Goal: Information Seeking & Learning: Compare options

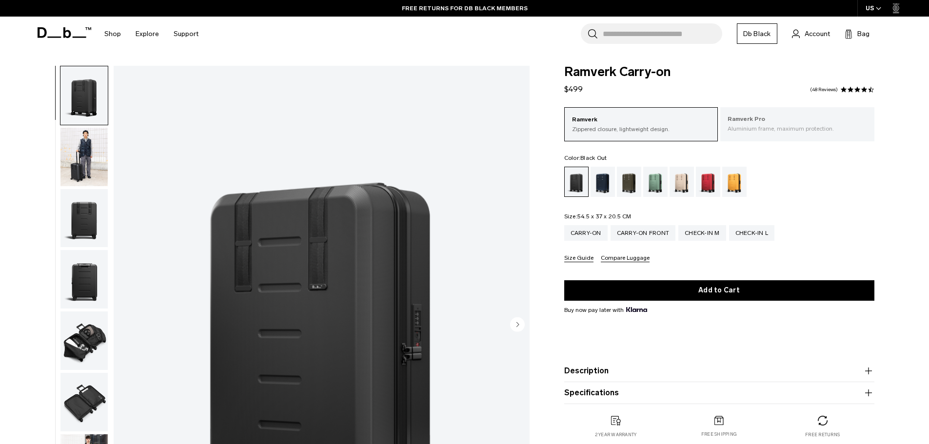
click at [770, 127] on p "Aluminium frame, maximum protection." at bounding box center [797, 128] width 139 height 9
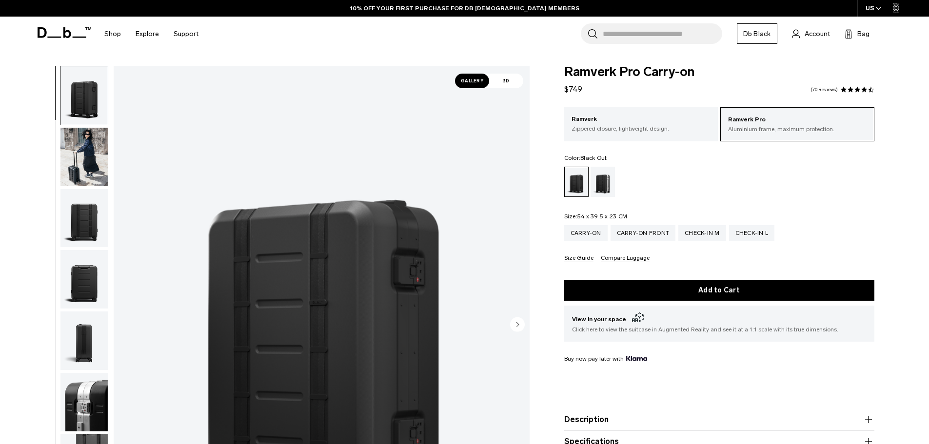
click at [83, 155] on img "button" at bounding box center [83, 157] width 47 height 59
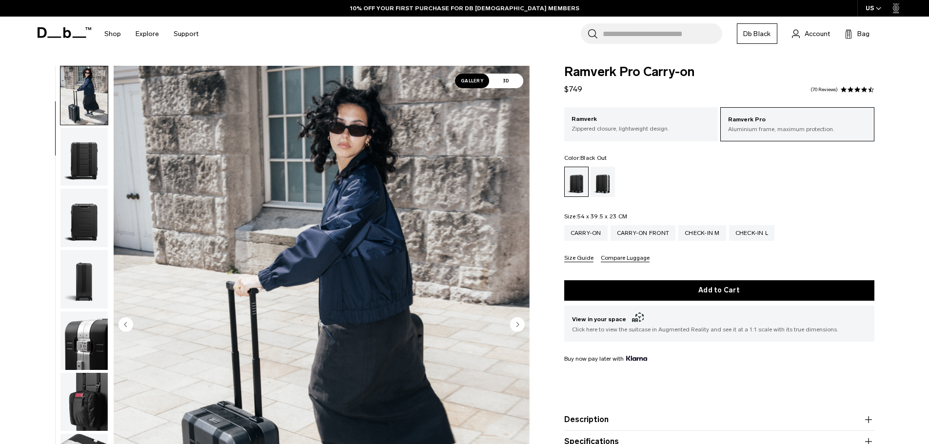
click at [84, 167] on img "button" at bounding box center [83, 157] width 47 height 59
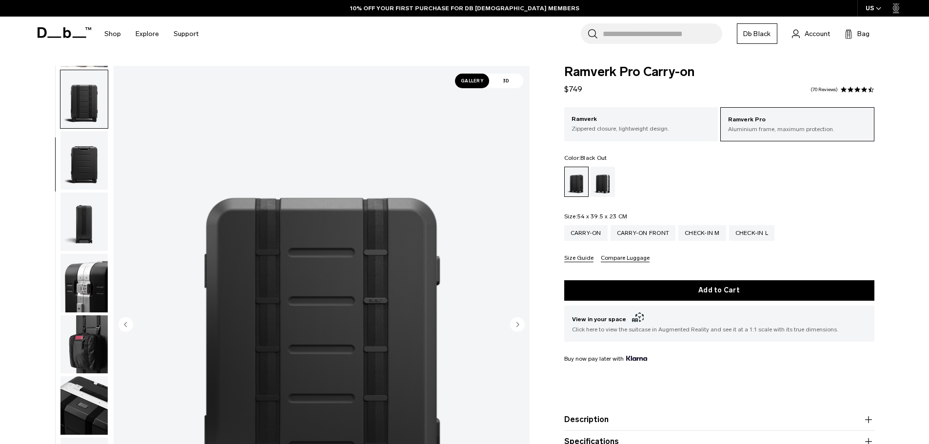
scroll to position [123, 0]
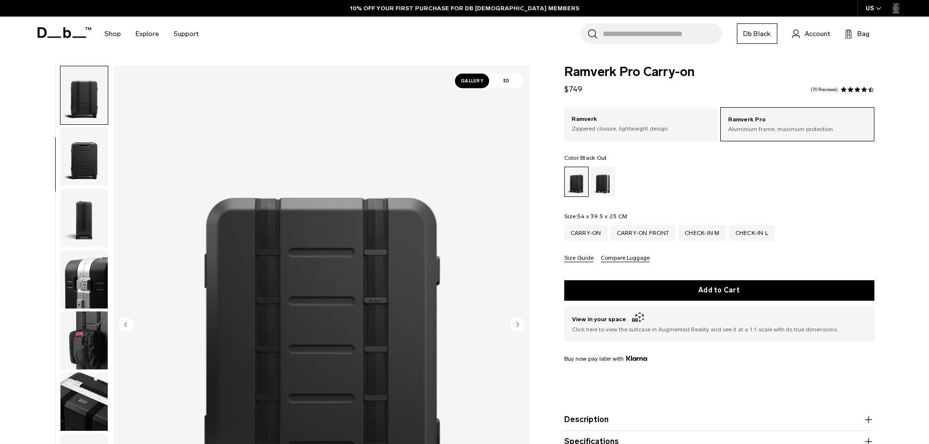
click at [86, 166] on img "button" at bounding box center [83, 156] width 47 height 59
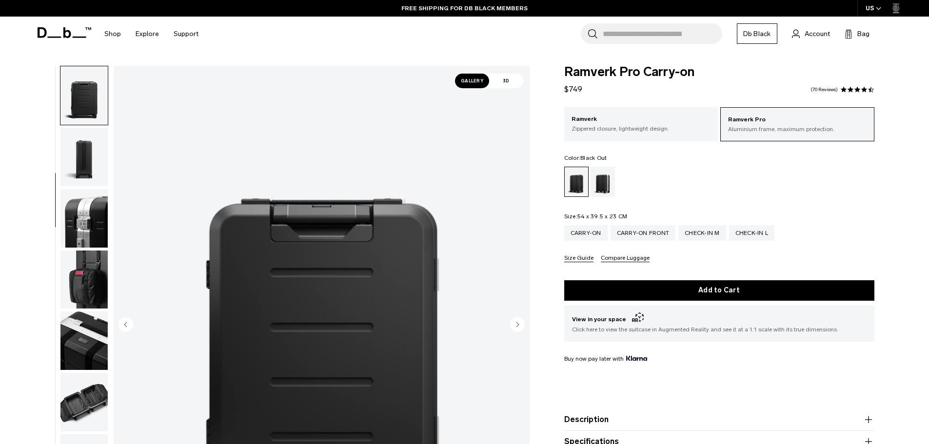
click at [88, 169] on img "button" at bounding box center [83, 157] width 47 height 59
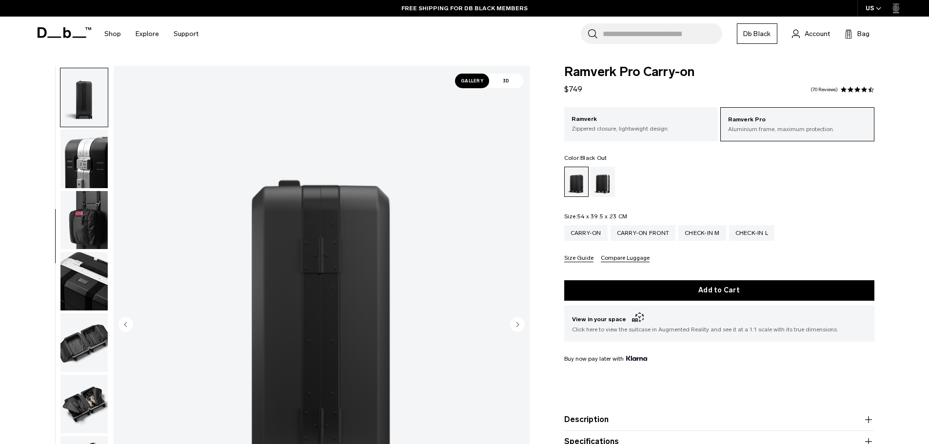
scroll to position [245, 0]
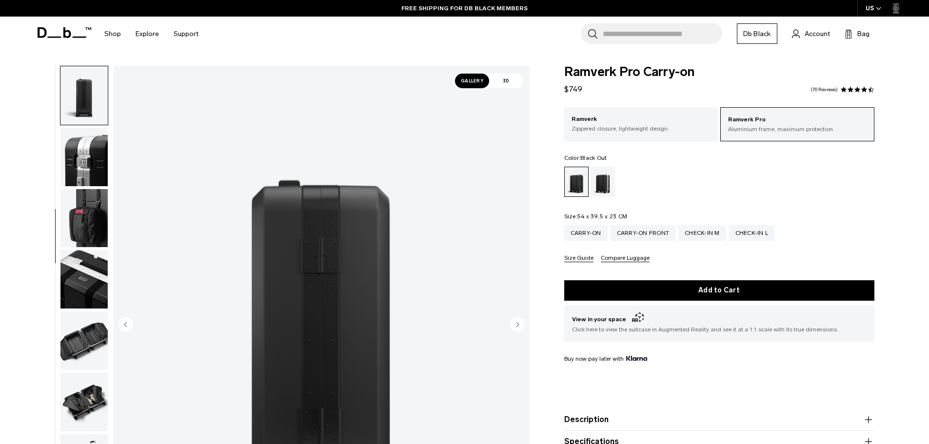
click at [82, 210] on img "button" at bounding box center [83, 218] width 47 height 59
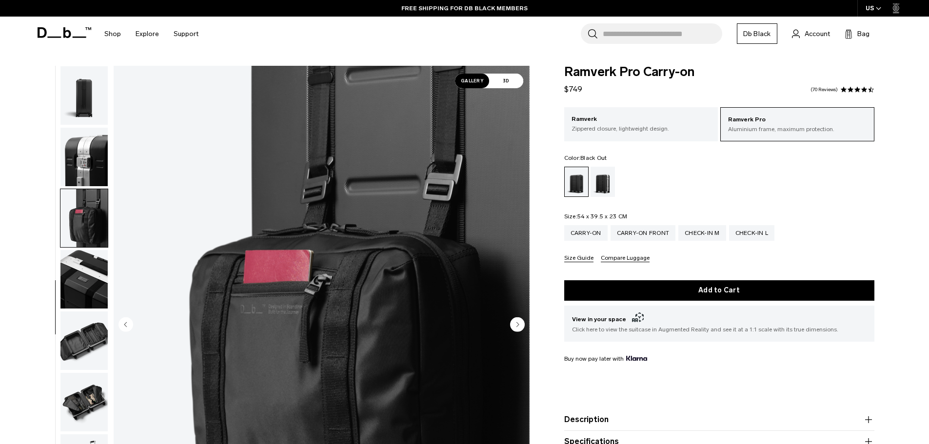
scroll to position [337, 0]
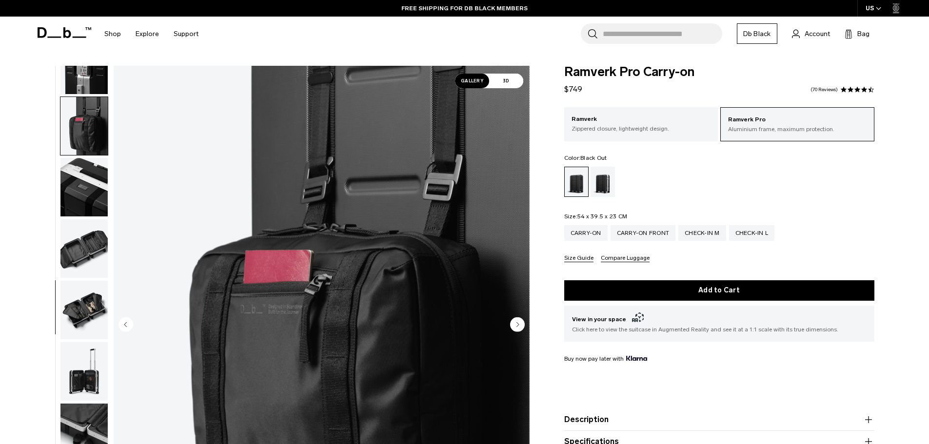
click at [83, 244] on img "button" at bounding box center [83, 248] width 47 height 59
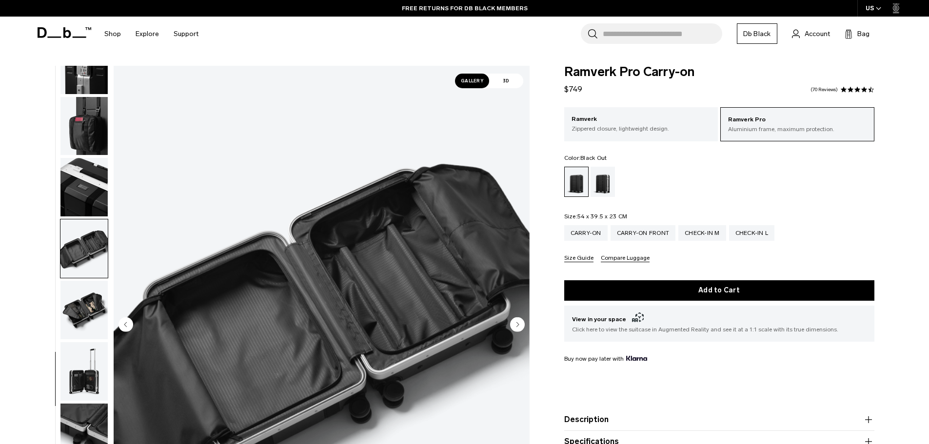
click at [82, 300] on img "button" at bounding box center [83, 310] width 47 height 59
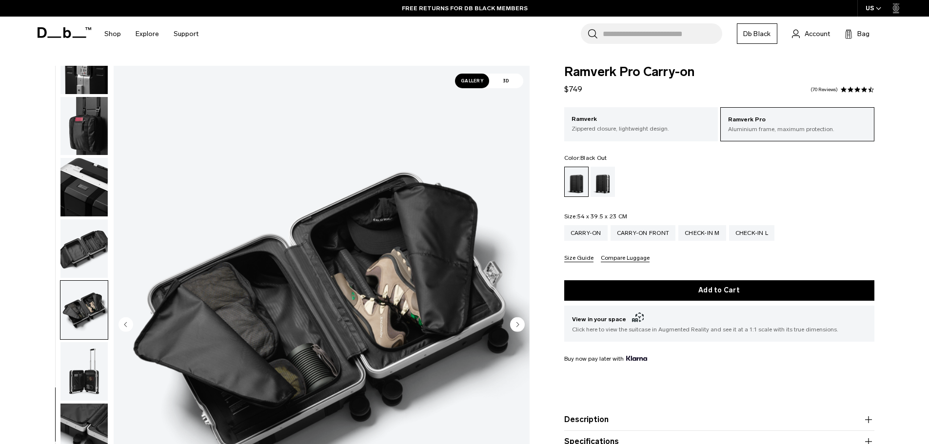
click at [79, 260] on img "button" at bounding box center [83, 248] width 47 height 59
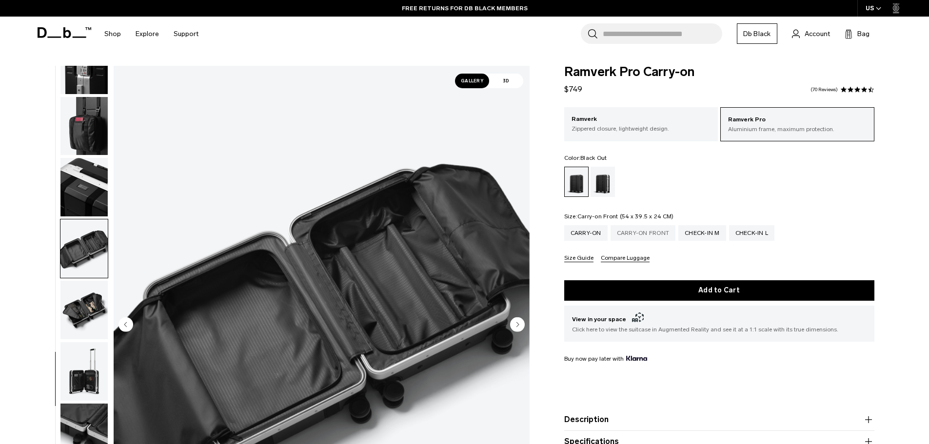
click at [637, 233] on div "Carry-on Front" at bounding box center [642, 233] width 65 height 16
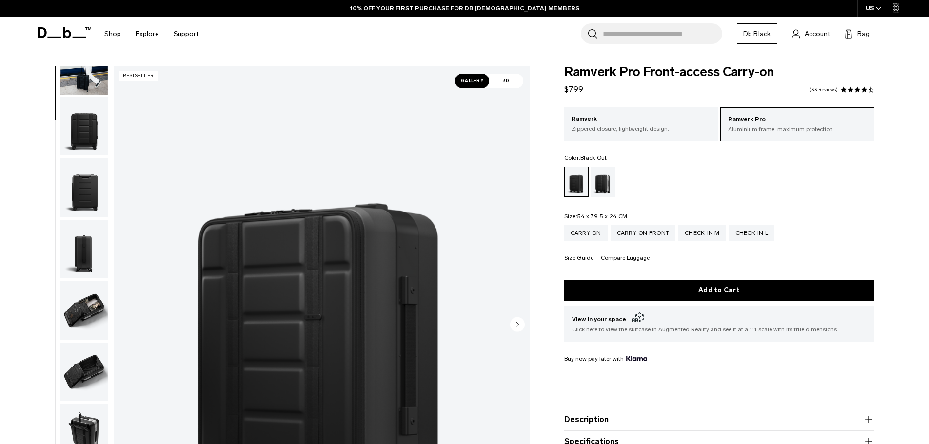
scroll to position [92, 0]
click at [94, 312] on img "button" at bounding box center [83, 310] width 47 height 59
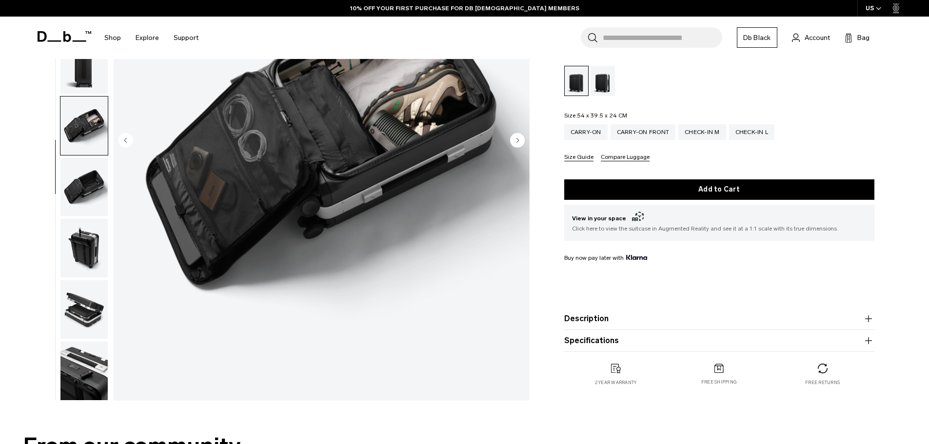
scroll to position [195, 0]
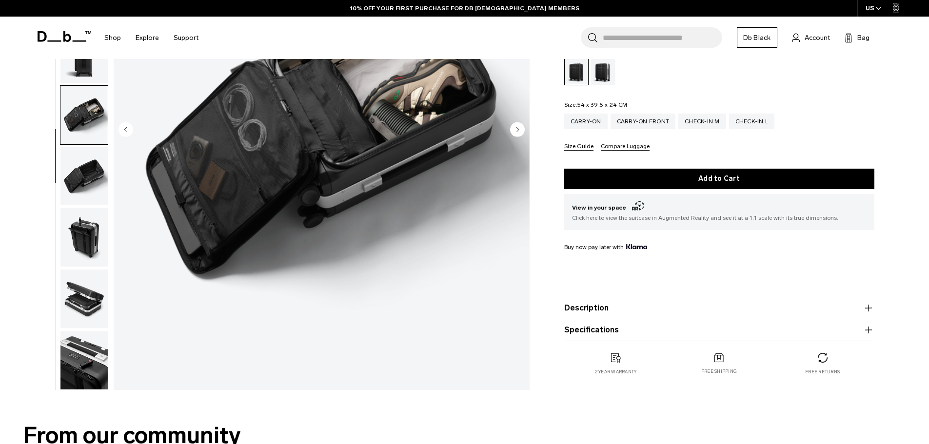
click at [85, 247] on img "button" at bounding box center [83, 237] width 47 height 59
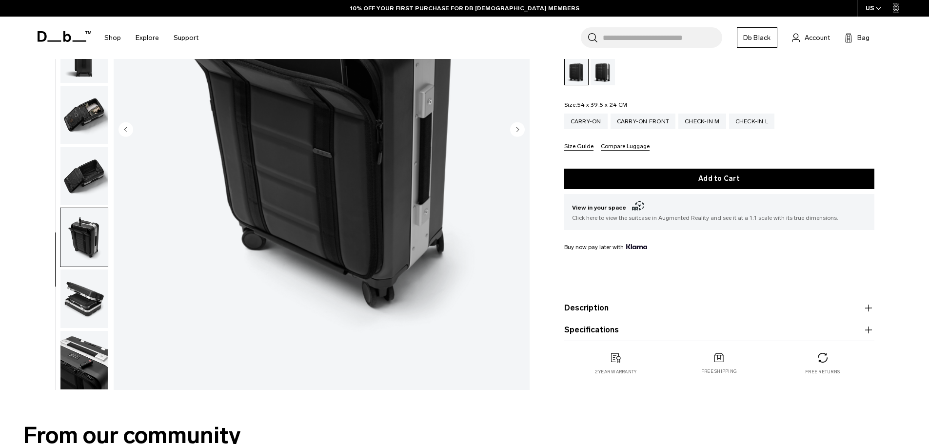
click at [83, 286] on img "button" at bounding box center [83, 299] width 47 height 59
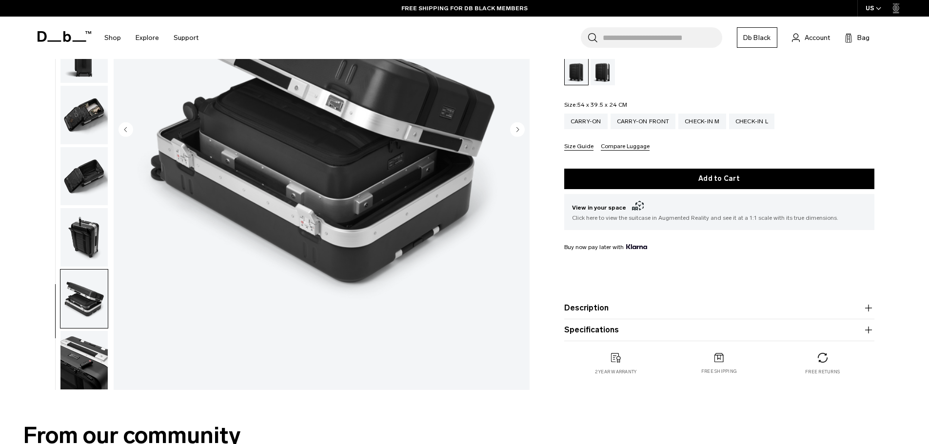
click at [83, 348] on img "button" at bounding box center [83, 360] width 47 height 59
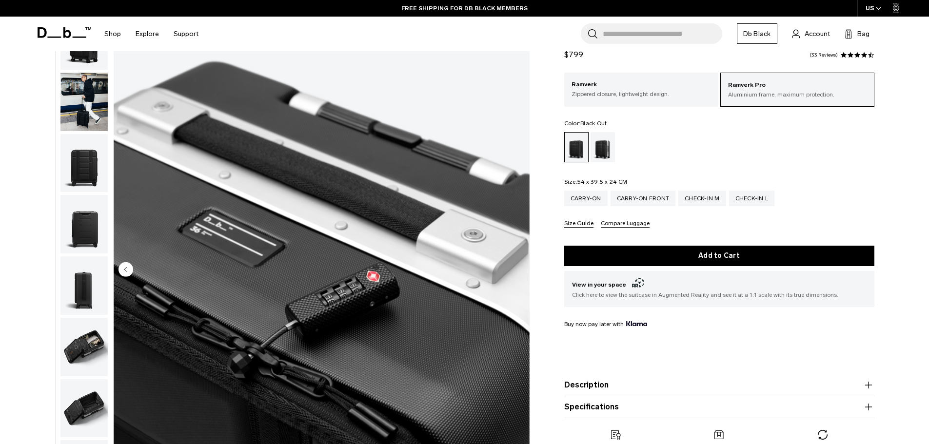
scroll to position [49, 0]
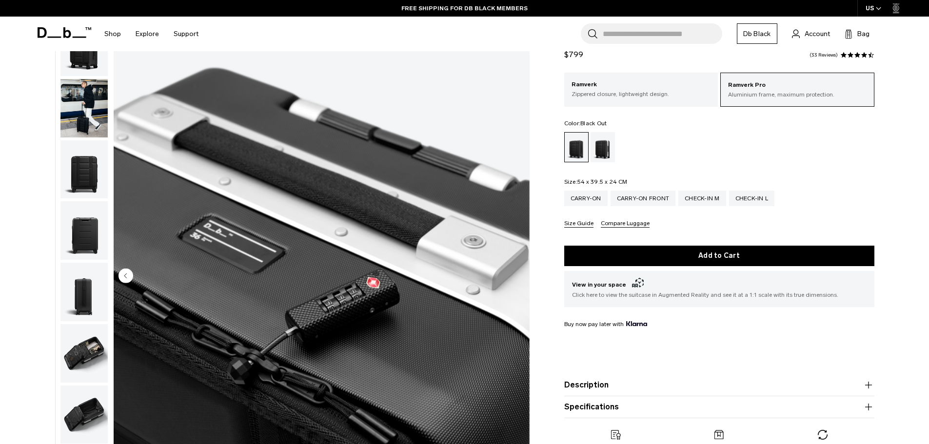
click at [89, 221] on img "button" at bounding box center [83, 230] width 47 height 59
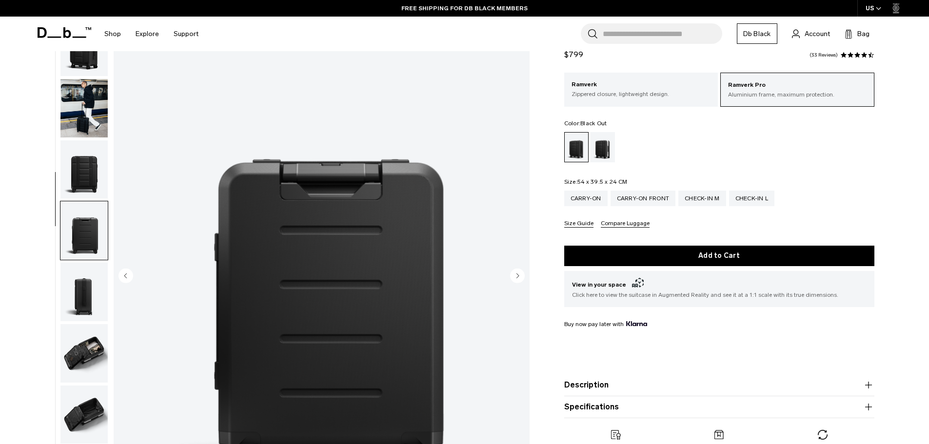
scroll to position [92, 0]
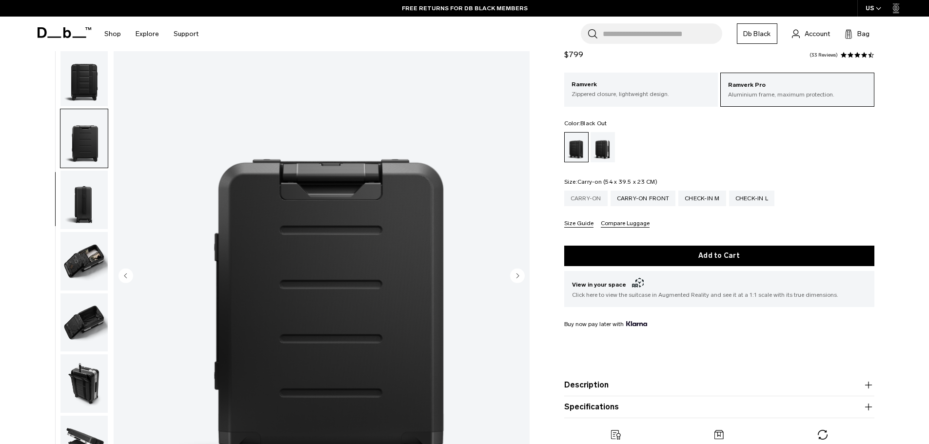
click at [583, 197] on div "Carry-on" at bounding box center [585, 199] width 43 height 16
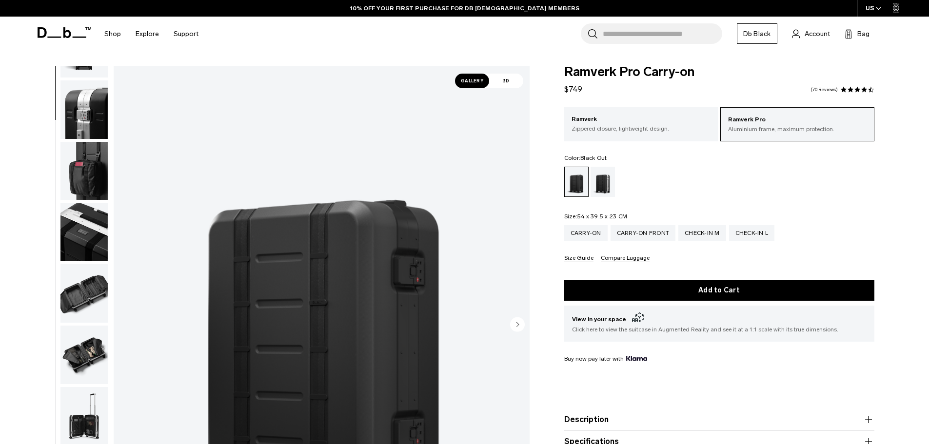
scroll to position [337, 0]
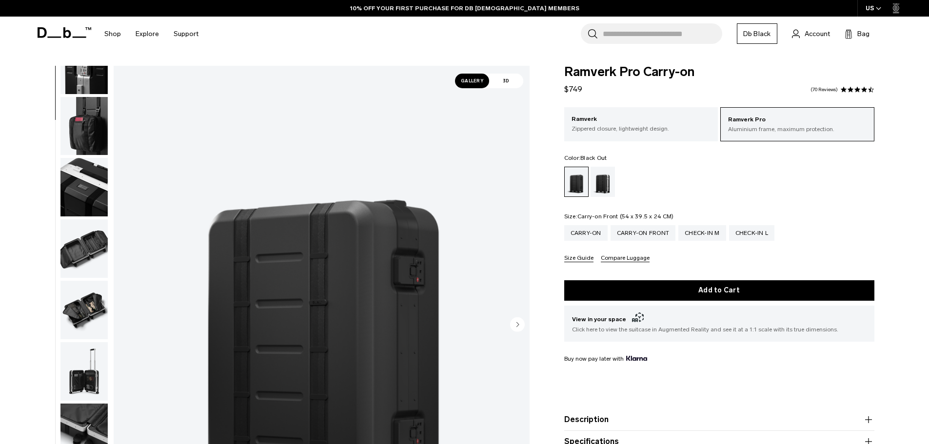
drag, startPoint x: 643, startPoint y: 238, endPoint x: 530, endPoint y: 217, distance: 114.6
click at [643, 237] on div "Carry-on Front" at bounding box center [642, 233] width 65 height 16
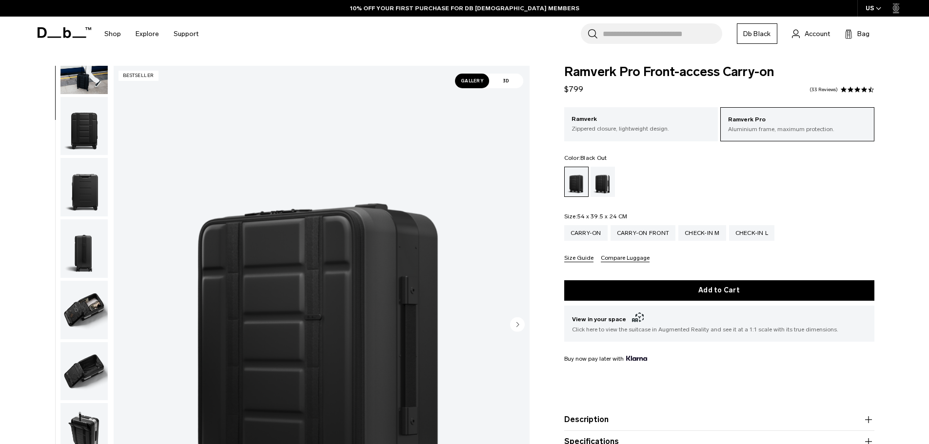
click at [87, 409] on img "button" at bounding box center [83, 432] width 47 height 59
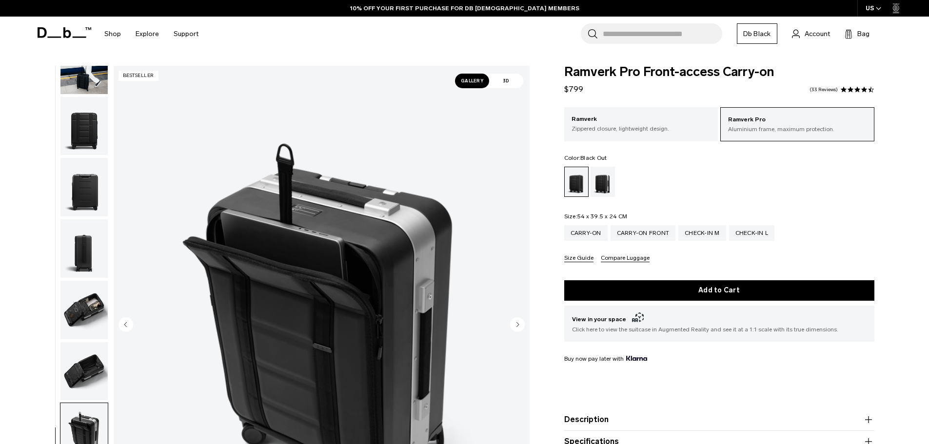
click at [306, 212] on img "8 / 10" at bounding box center [322, 325] width 416 height 519
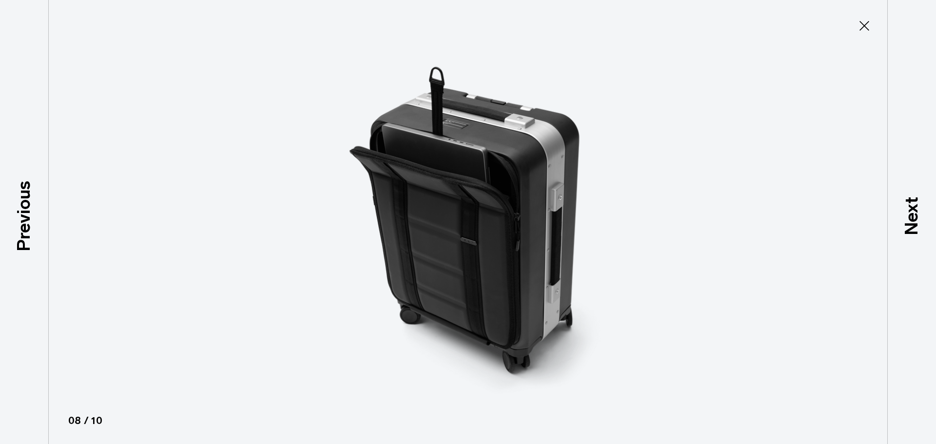
click at [862, 26] on icon at bounding box center [865, 26] width 16 height 16
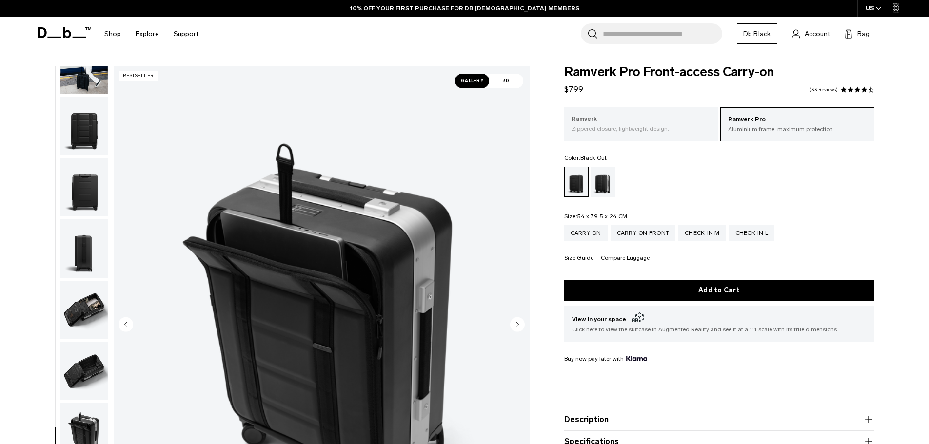
click at [610, 133] on p "Zippered closure, lightweight design." at bounding box center [640, 128] width 139 height 9
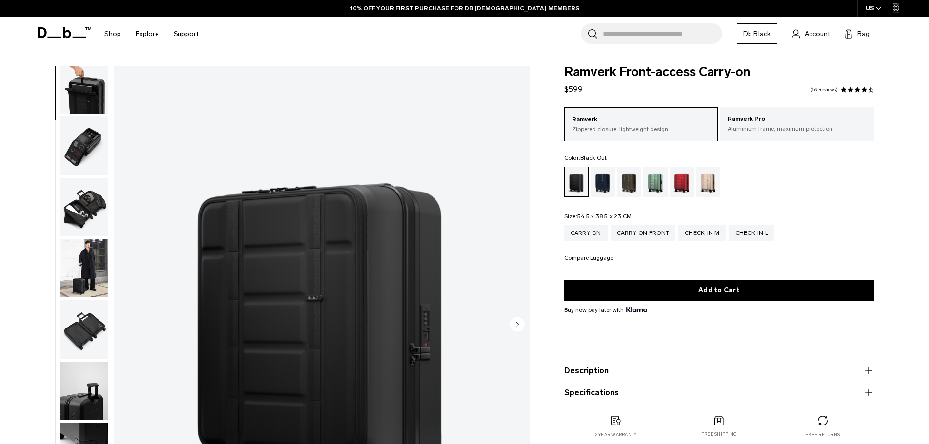
scroll to position [215, 0]
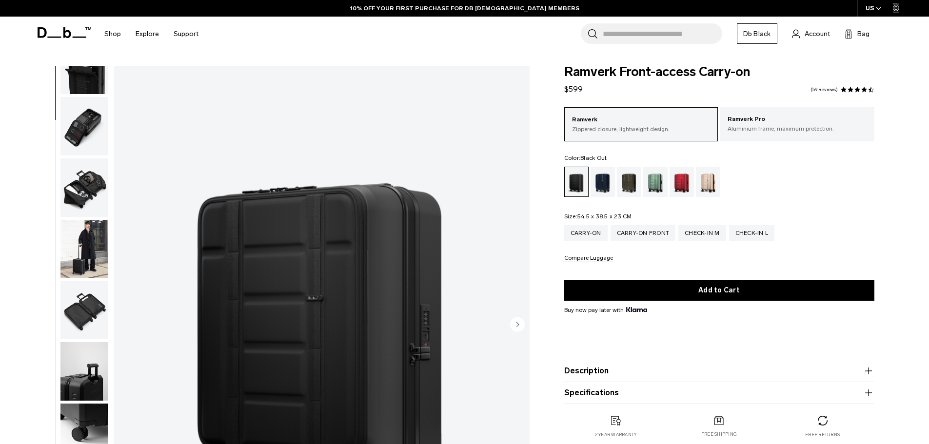
click at [88, 365] on img "button" at bounding box center [83, 371] width 47 height 59
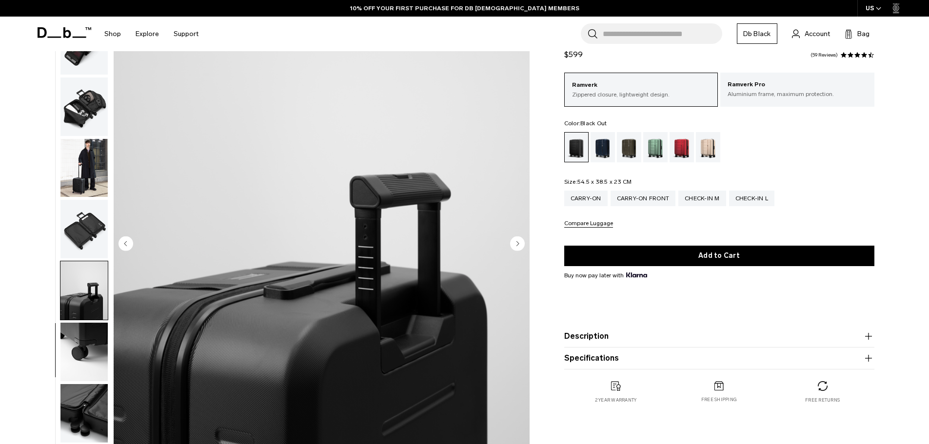
scroll to position [195, 0]
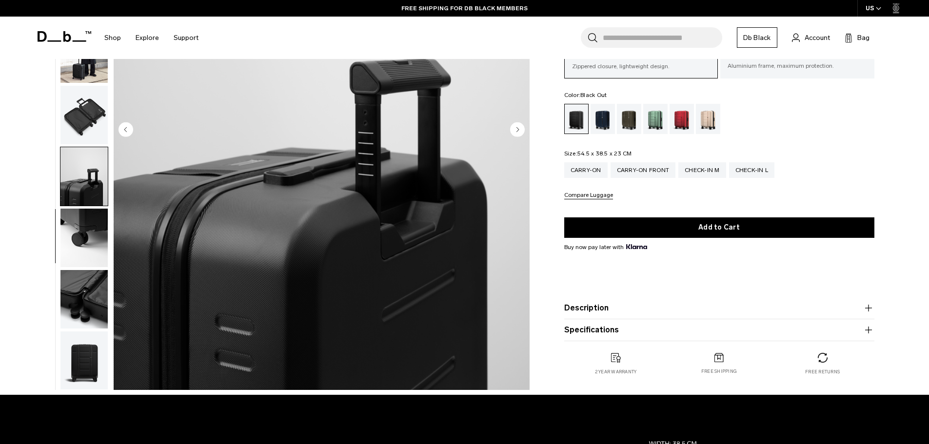
click at [518, 130] on icon "Next slide" at bounding box center [517, 129] width 2 height 4
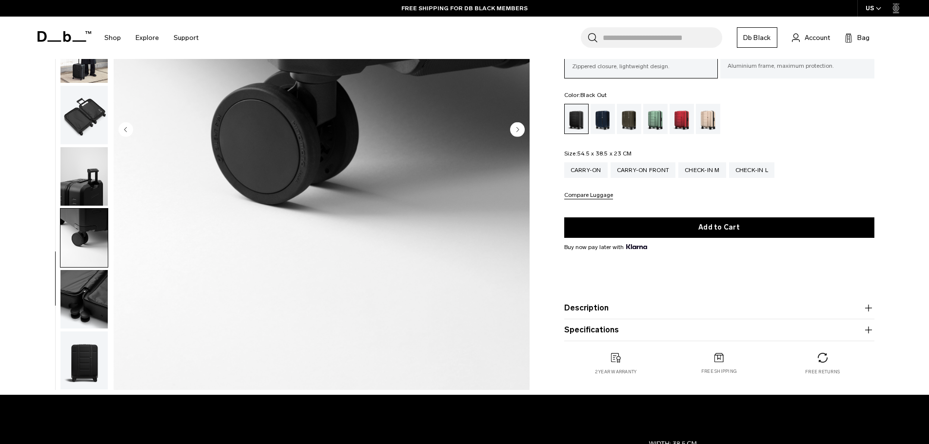
click at [518, 130] on icon "Next slide" at bounding box center [517, 129] width 2 height 4
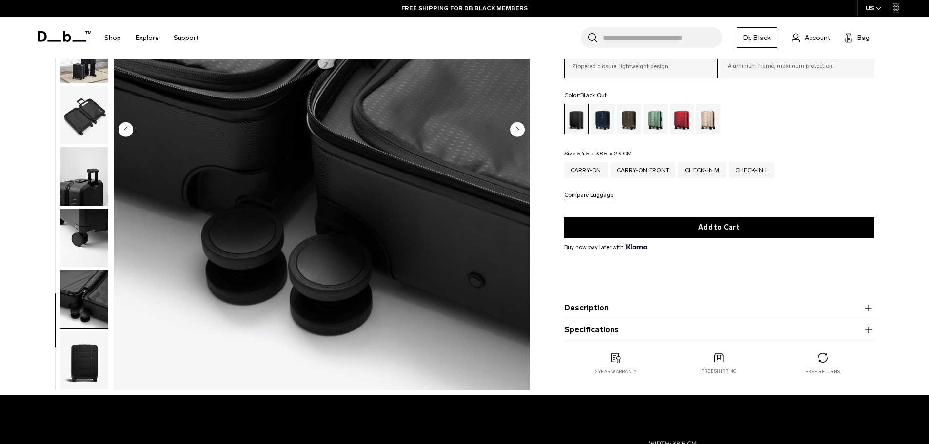
click at [518, 130] on icon "Next slide" at bounding box center [517, 129] width 2 height 4
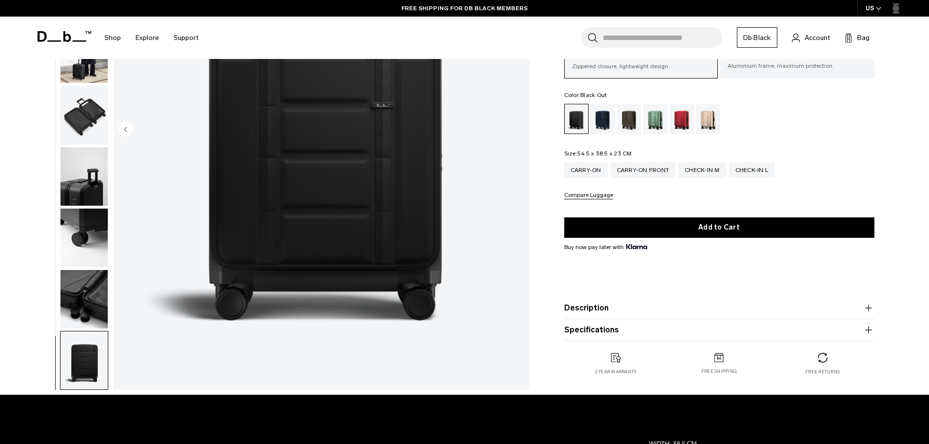
click at [518, 130] on img "12 / 12" at bounding box center [322, 130] width 416 height 519
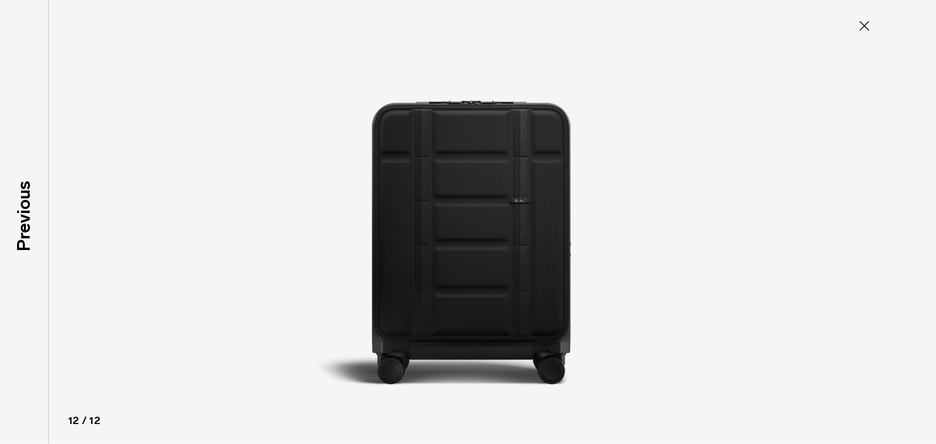
click at [852, 19] on button "Close" at bounding box center [864, 26] width 32 height 20
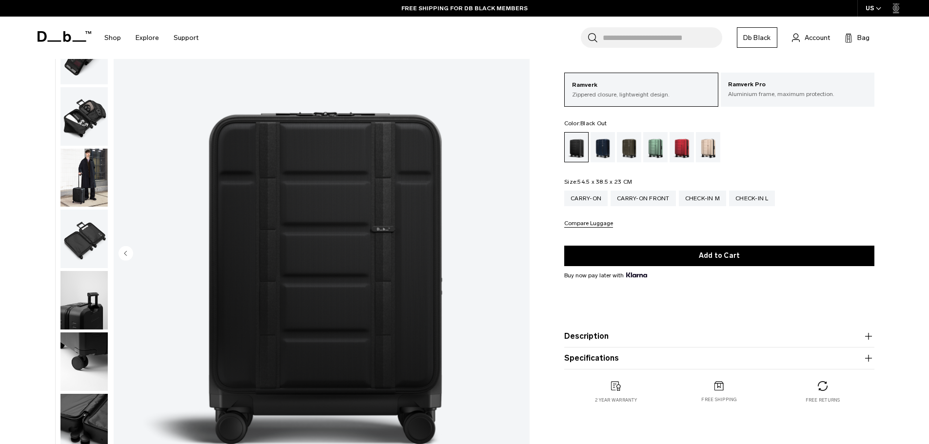
scroll to position [0, 0]
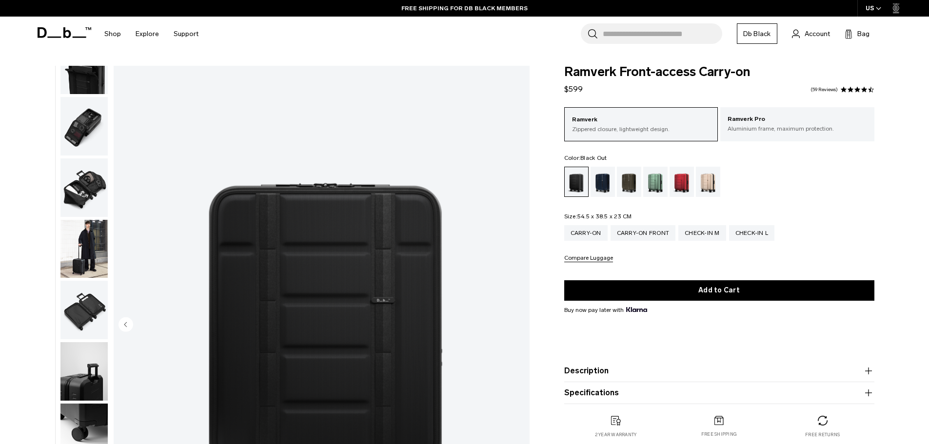
click at [79, 200] on img "button" at bounding box center [83, 187] width 47 height 59
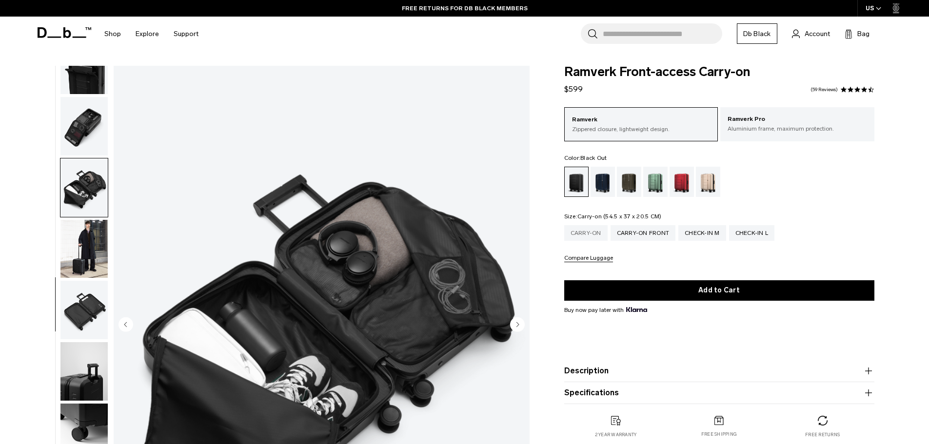
click at [592, 234] on div "Carry-on" at bounding box center [585, 233] width 43 height 16
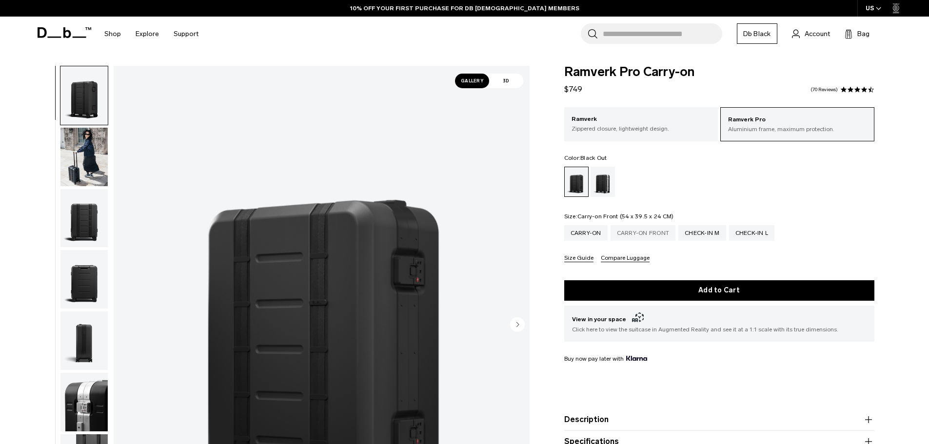
click at [632, 229] on div "Carry-on Front" at bounding box center [642, 233] width 65 height 16
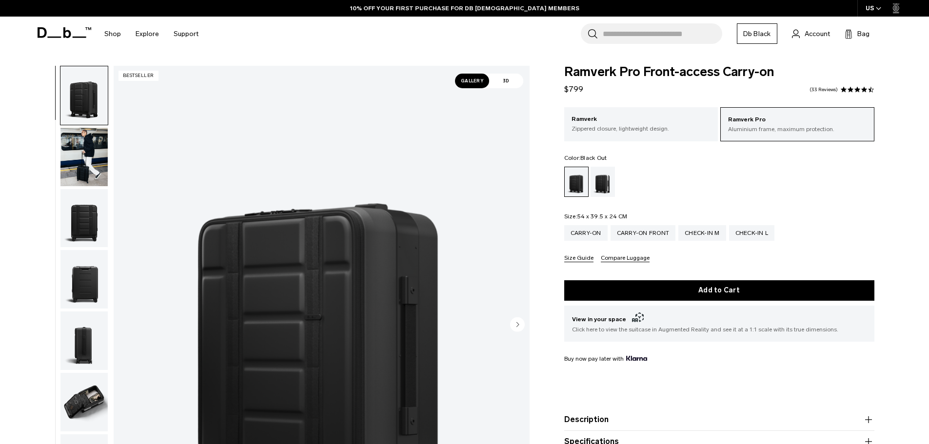
click at [102, 104] on img "button" at bounding box center [83, 95] width 47 height 59
click at [98, 145] on img "button" at bounding box center [83, 157] width 47 height 59
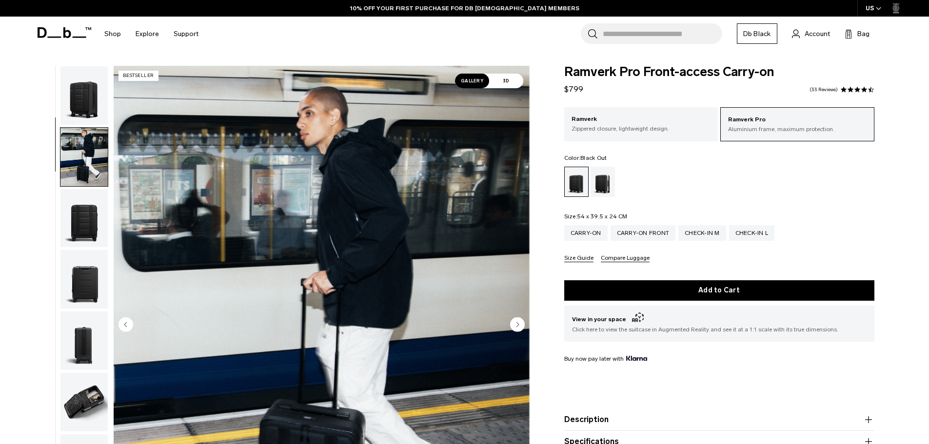
scroll to position [61, 0]
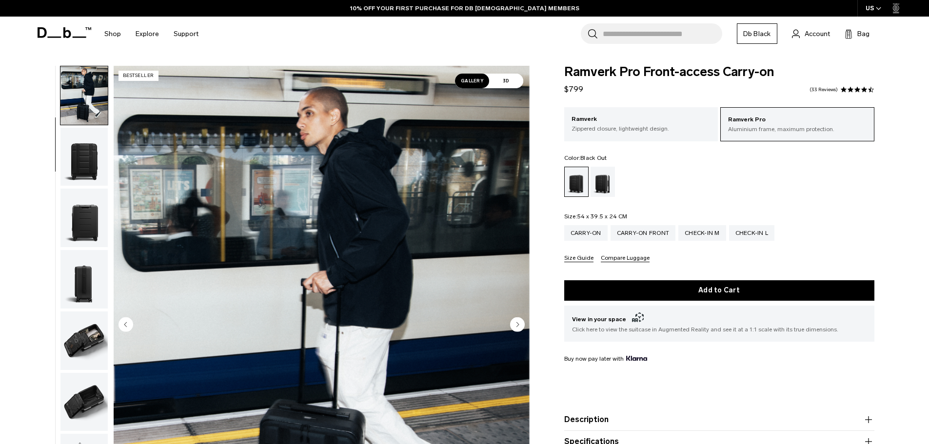
click at [97, 176] on img "button" at bounding box center [83, 157] width 47 height 59
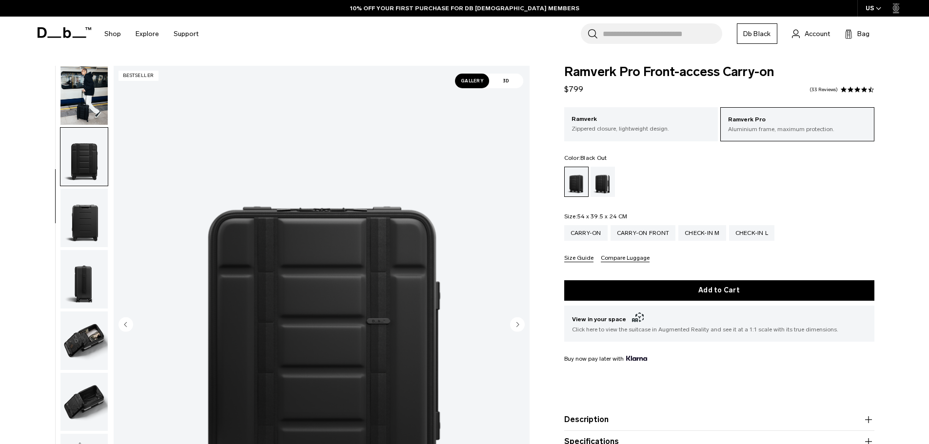
scroll to position [92, 0]
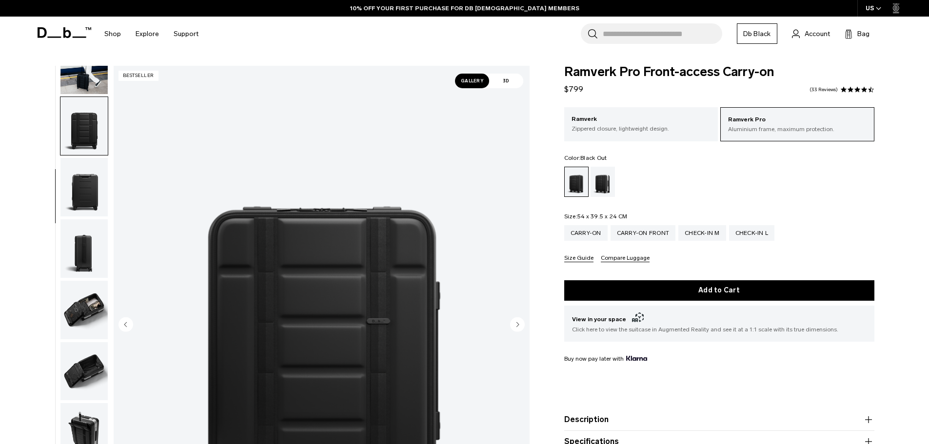
click at [95, 196] on img "button" at bounding box center [83, 187] width 47 height 59
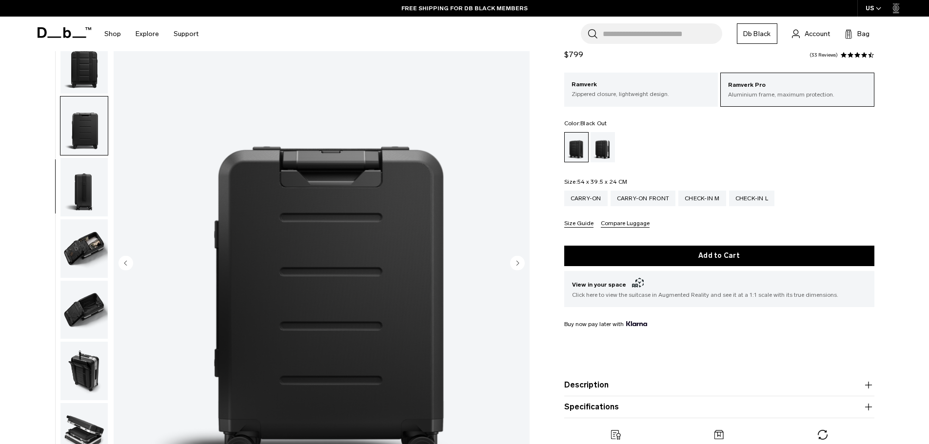
scroll to position [146, 0]
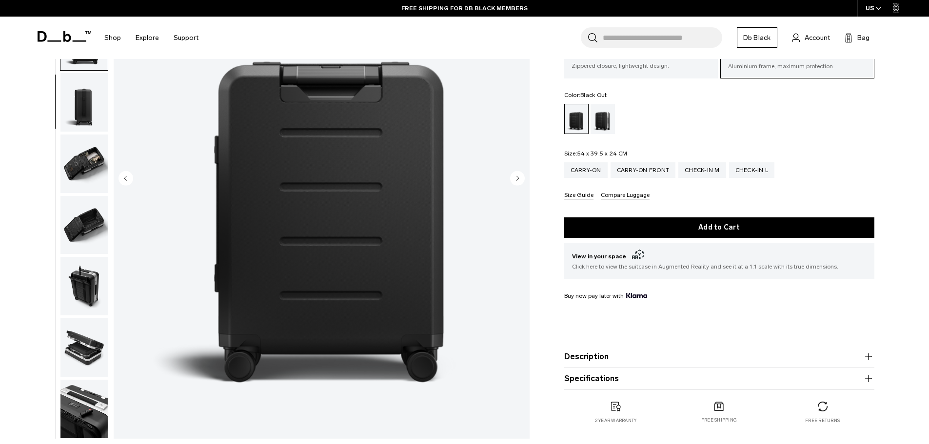
click at [93, 176] on img "button" at bounding box center [83, 164] width 47 height 59
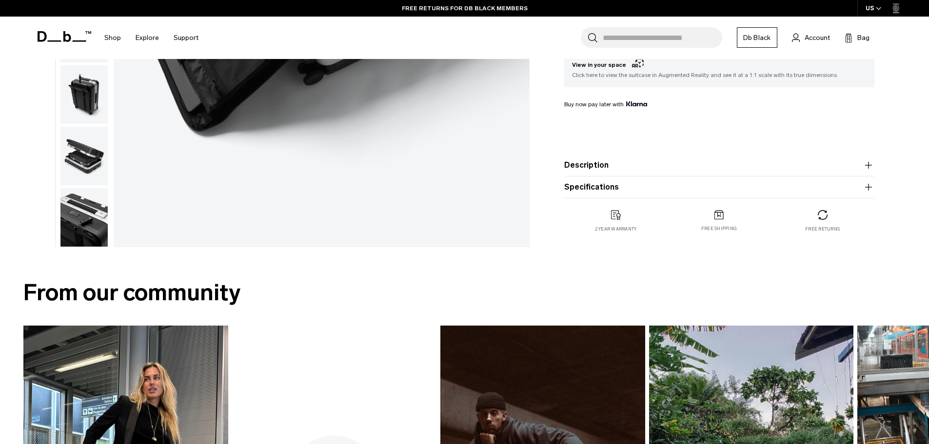
scroll to position [341, 0]
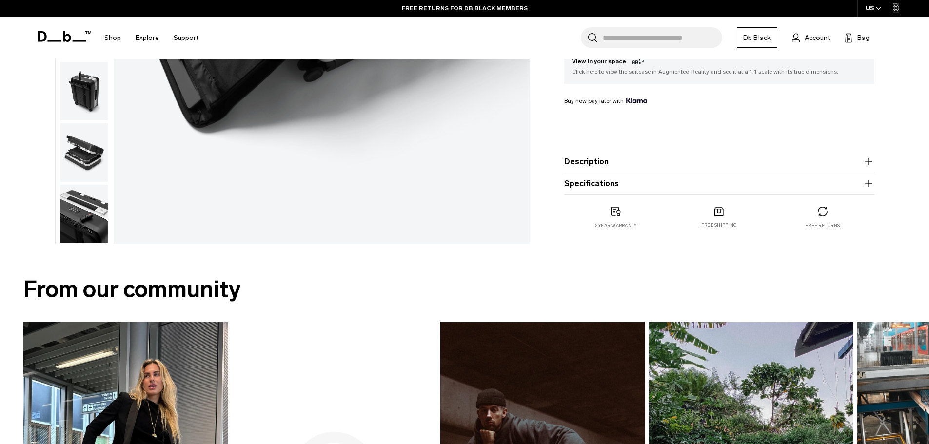
click at [86, 227] on img "button" at bounding box center [83, 214] width 47 height 59
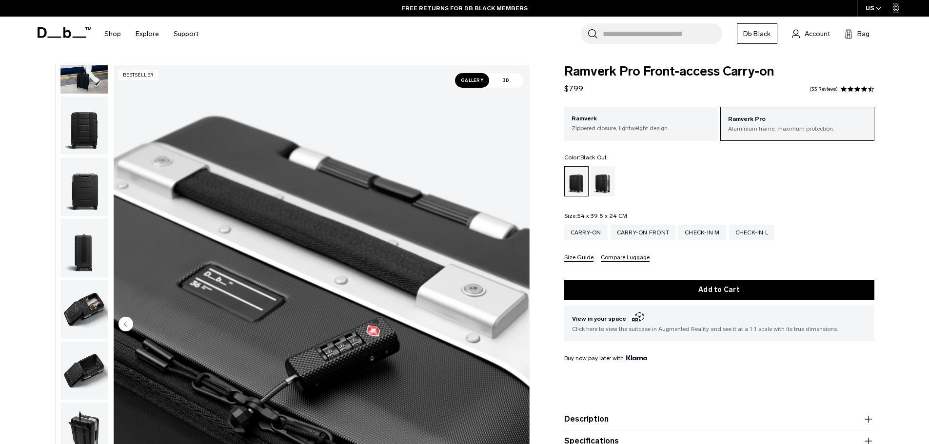
scroll to position [0, 0]
click at [606, 183] on div "Silver" at bounding box center [602, 182] width 25 height 30
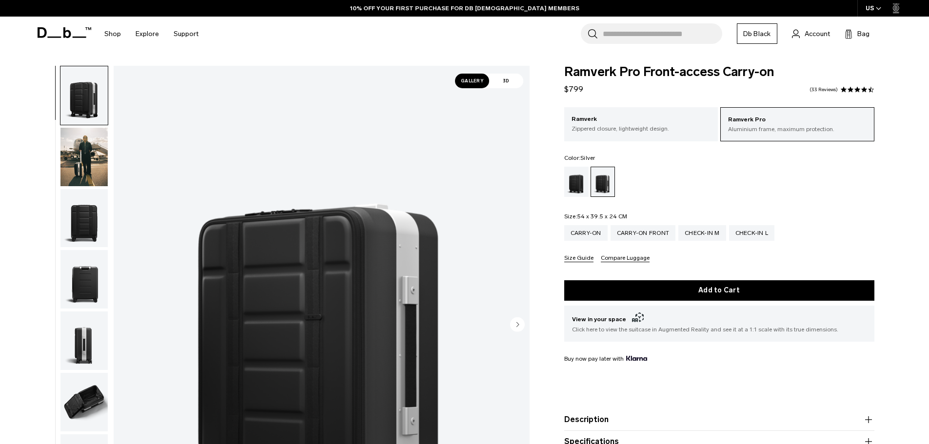
click at [89, 150] on img "button" at bounding box center [83, 157] width 47 height 59
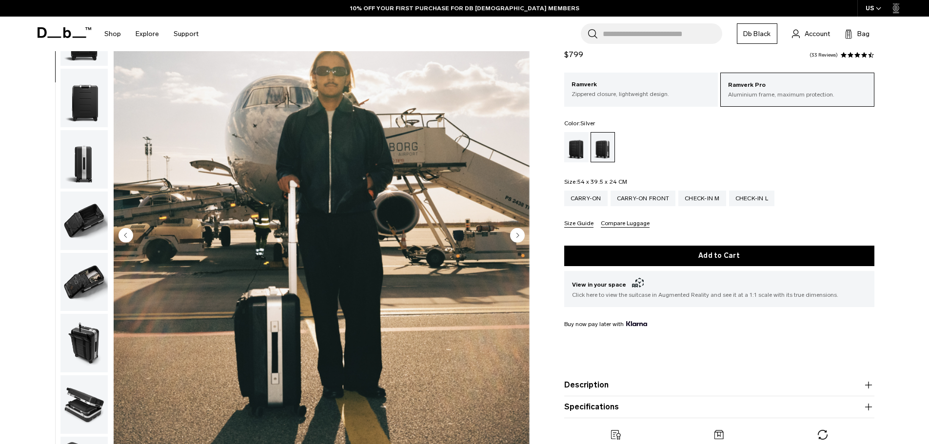
scroll to position [98, 0]
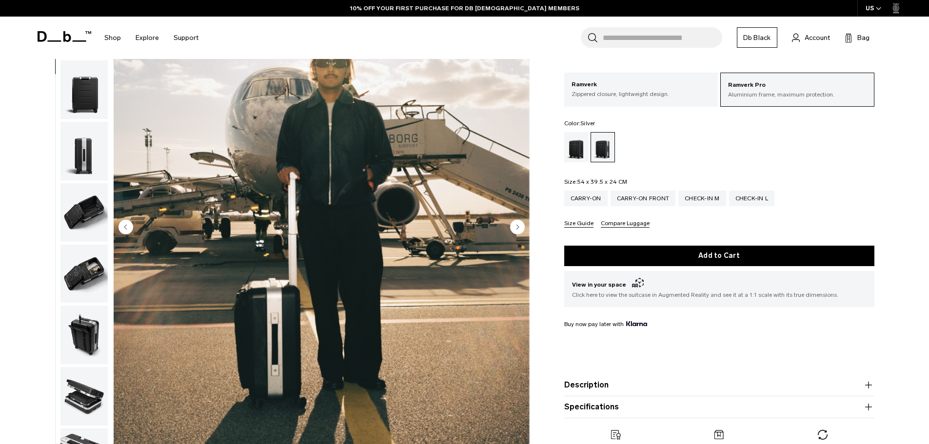
click at [89, 150] on img "button" at bounding box center [83, 151] width 47 height 59
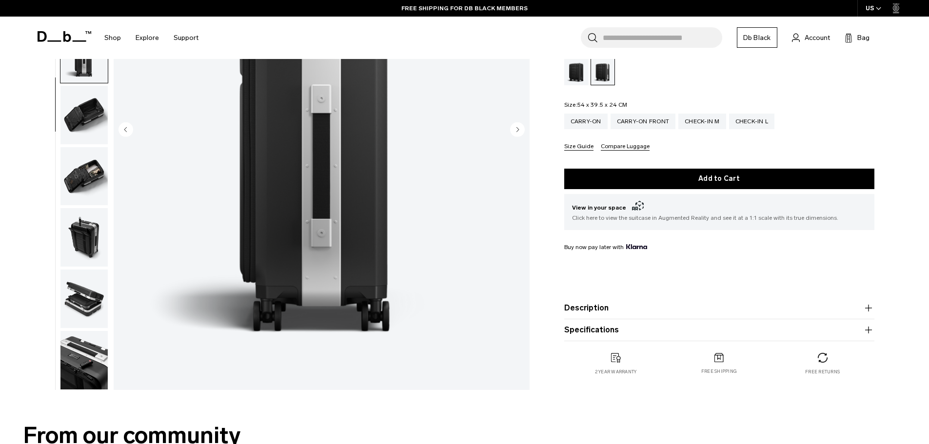
scroll to position [293, 0]
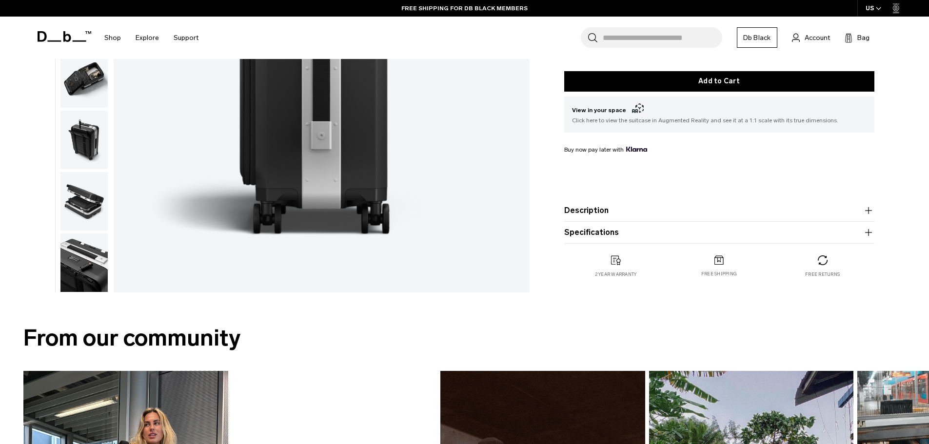
click at [86, 184] on img "button" at bounding box center [83, 201] width 47 height 59
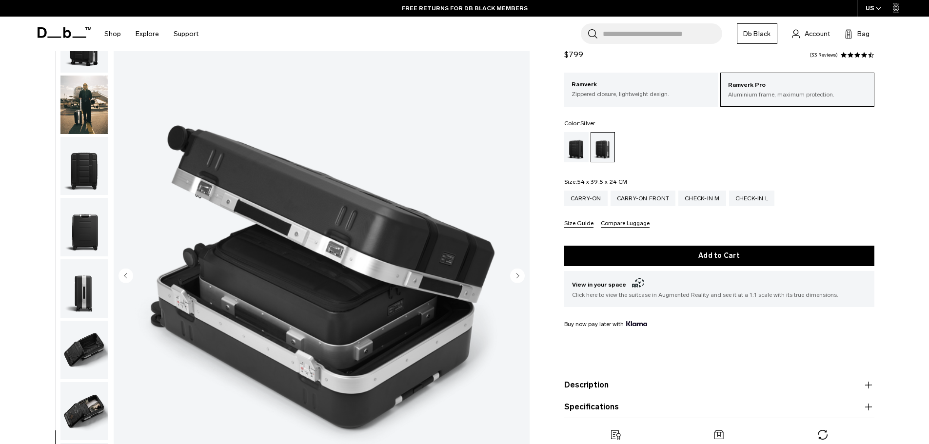
scroll to position [0, 0]
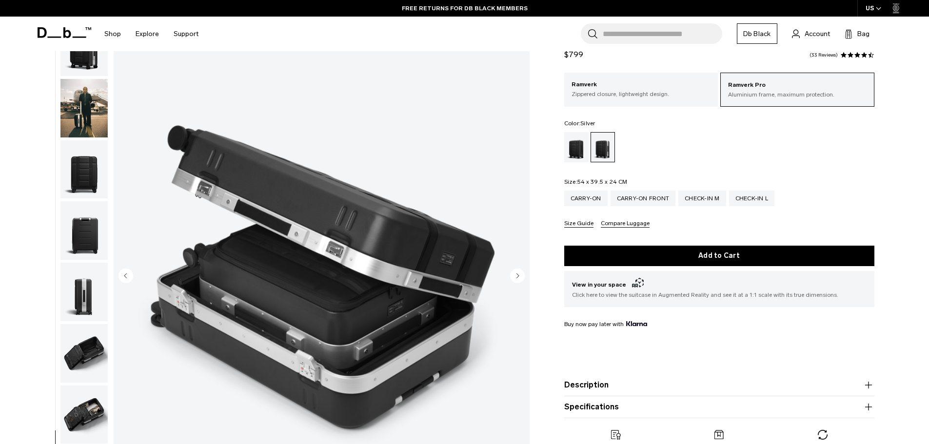
click at [81, 293] on img "button" at bounding box center [83, 292] width 47 height 59
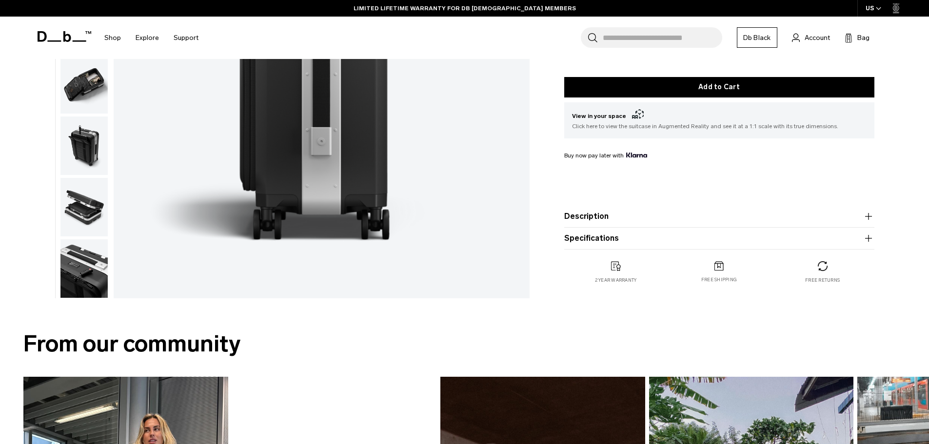
scroll to position [293, 0]
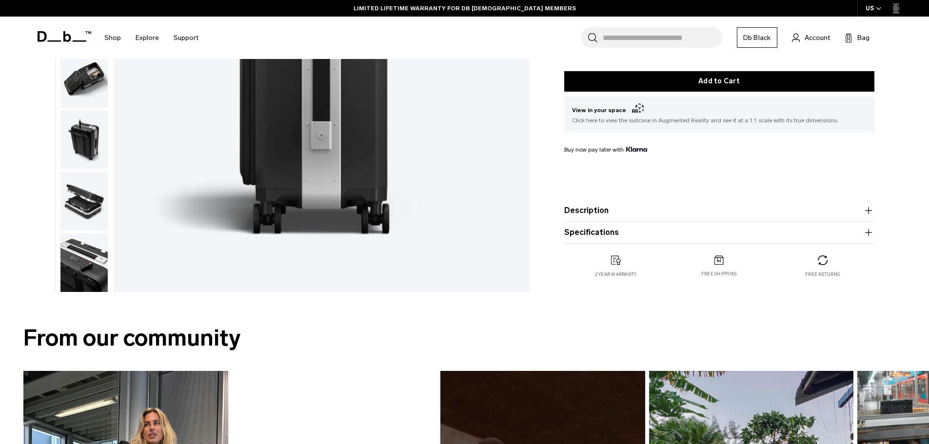
click at [97, 255] on img "button" at bounding box center [83, 263] width 47 height 59
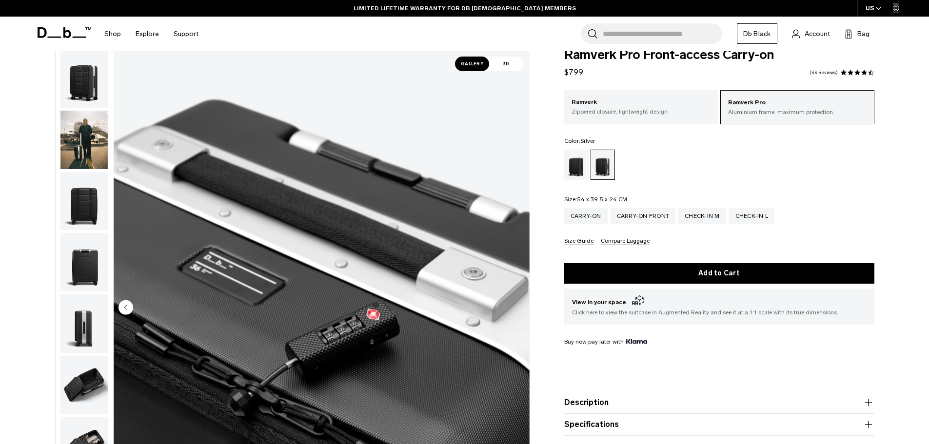
scroll to position [0, 0]
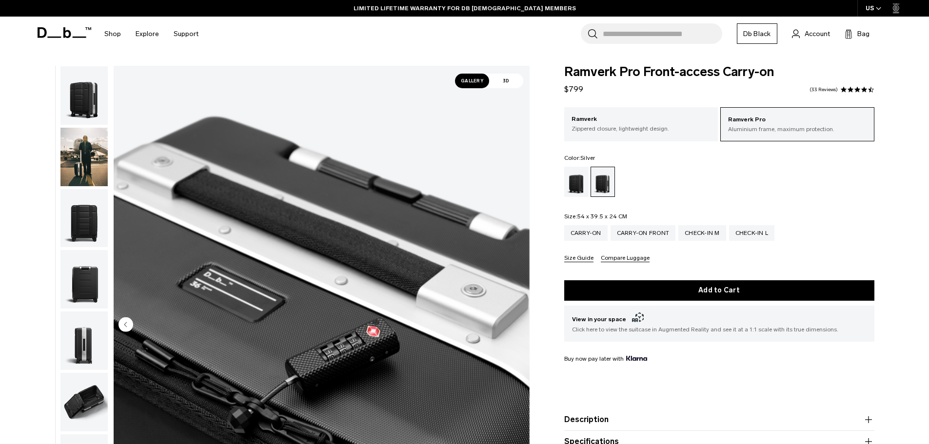
click at [98, 99] on img "button" at bounding box center [83, 95] width 47 height 59
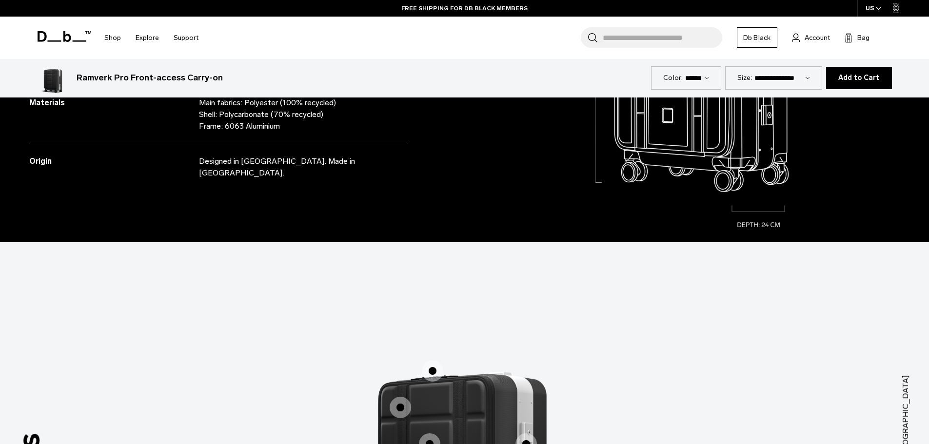
scroll to position [1365, 0]
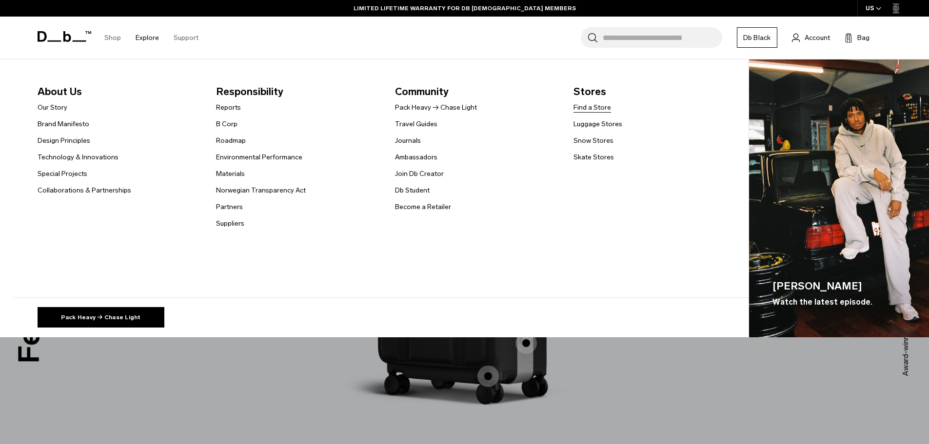
click at [606, 109] on link "Find a Store" at bounding box center [592, 107] width 38 height 10
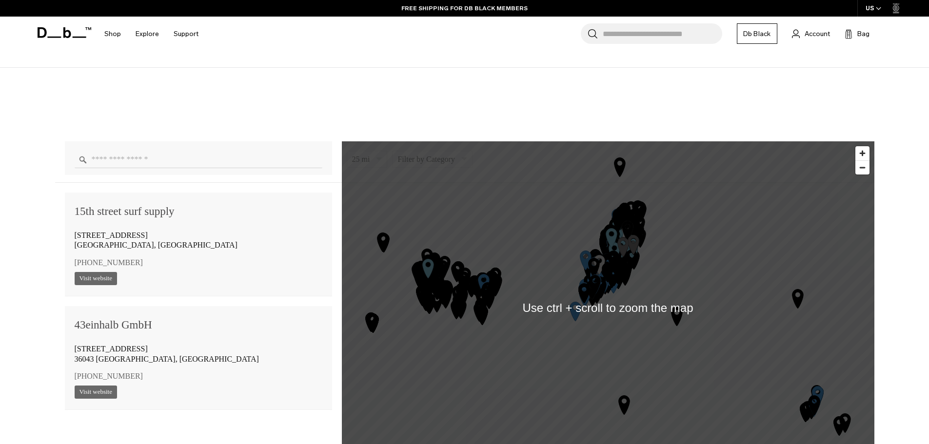
scroll to position [780, 0]
